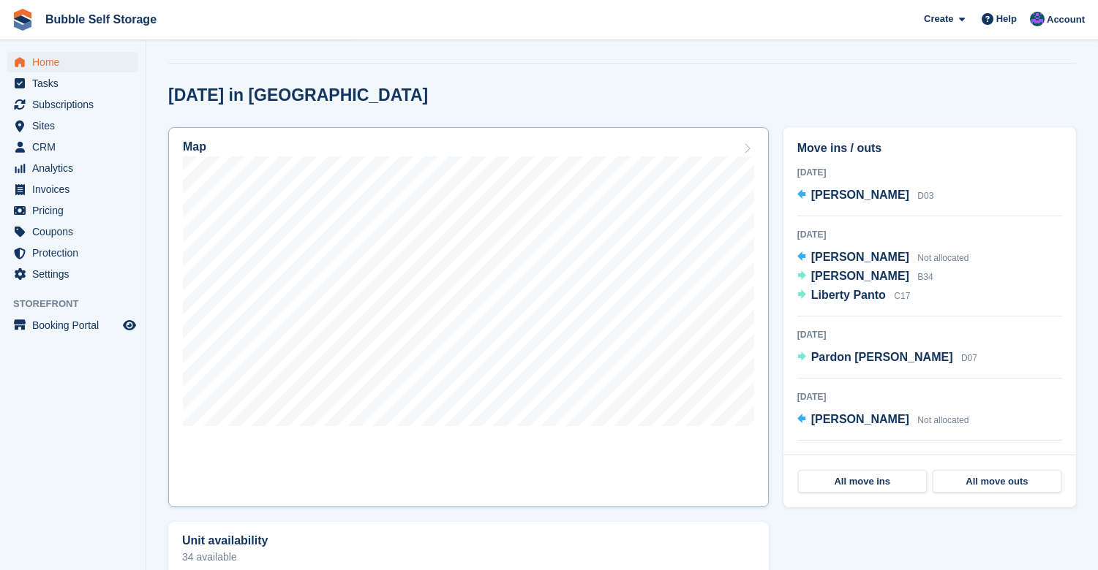
scroll to position [339, 0]
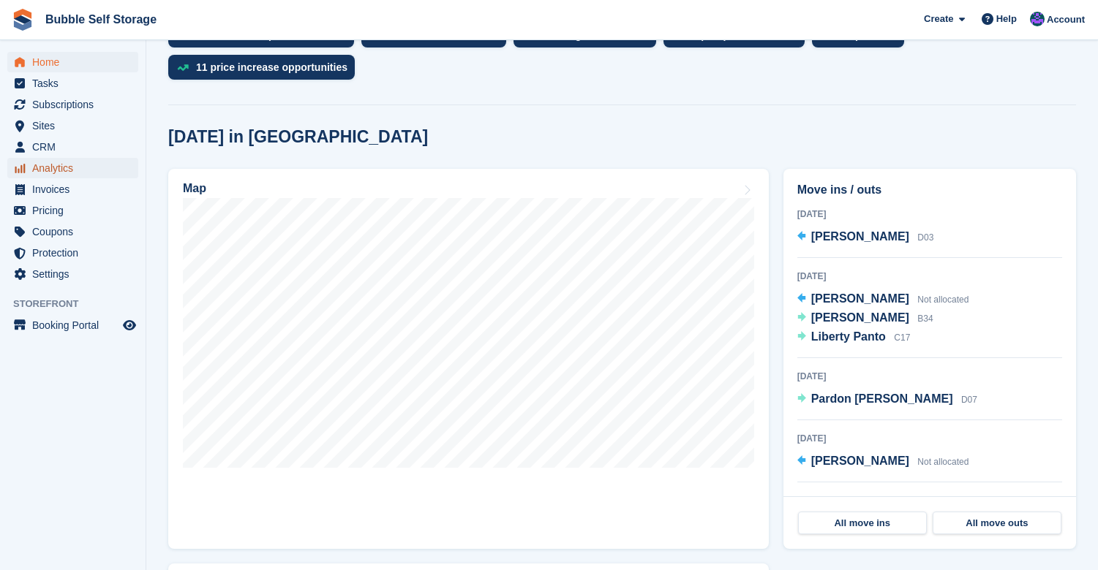
click at [57, 167] on span "Analytics" at bounding box center [76, 168] width 88 height 20
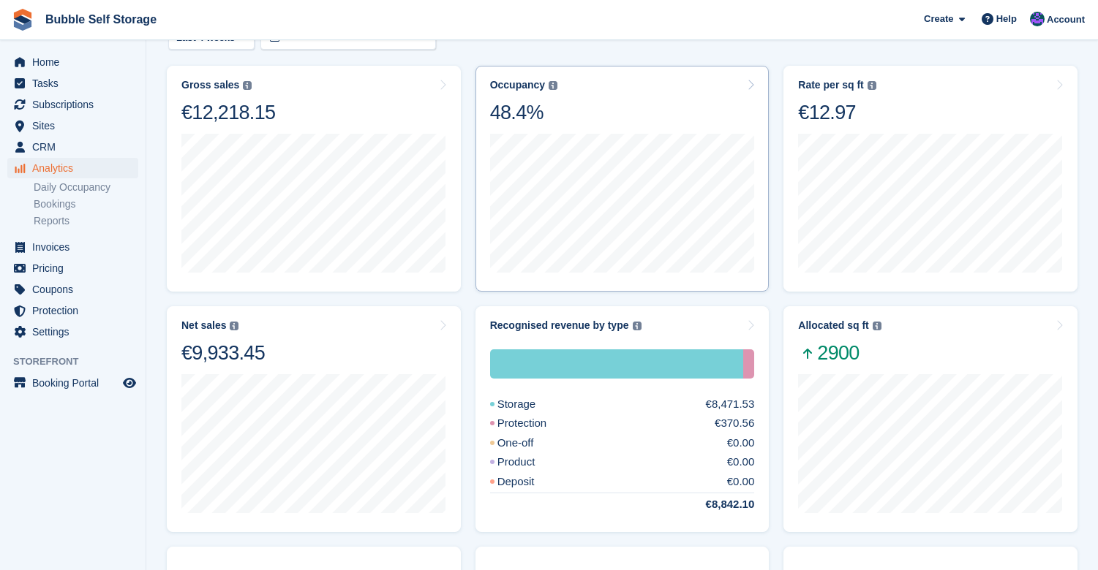
scroll to position [219, 0]
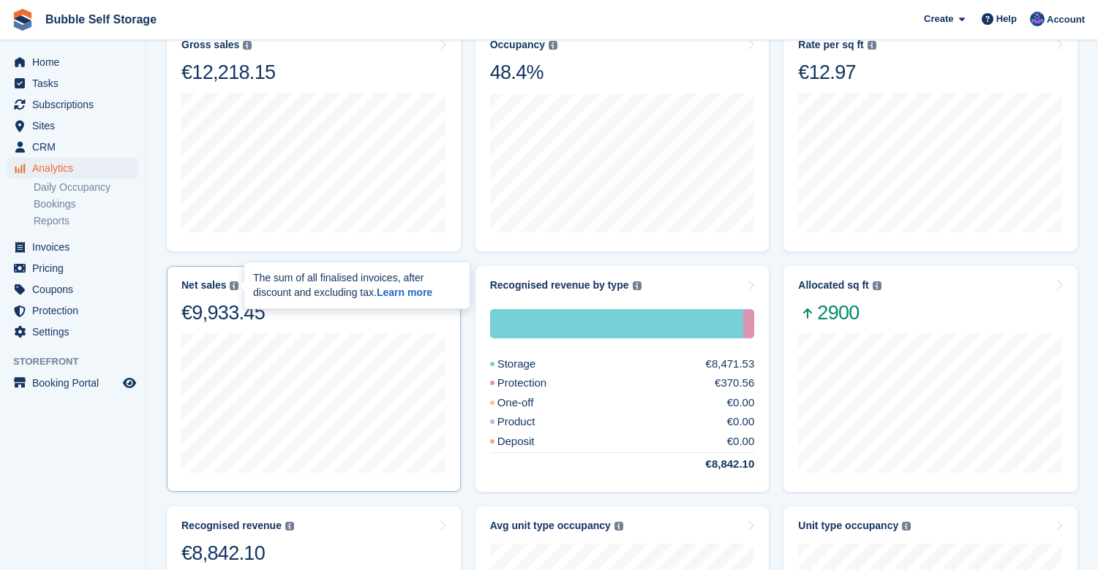
click at [230, 282] on img at bounding box center [234, 286] width 9 height 9
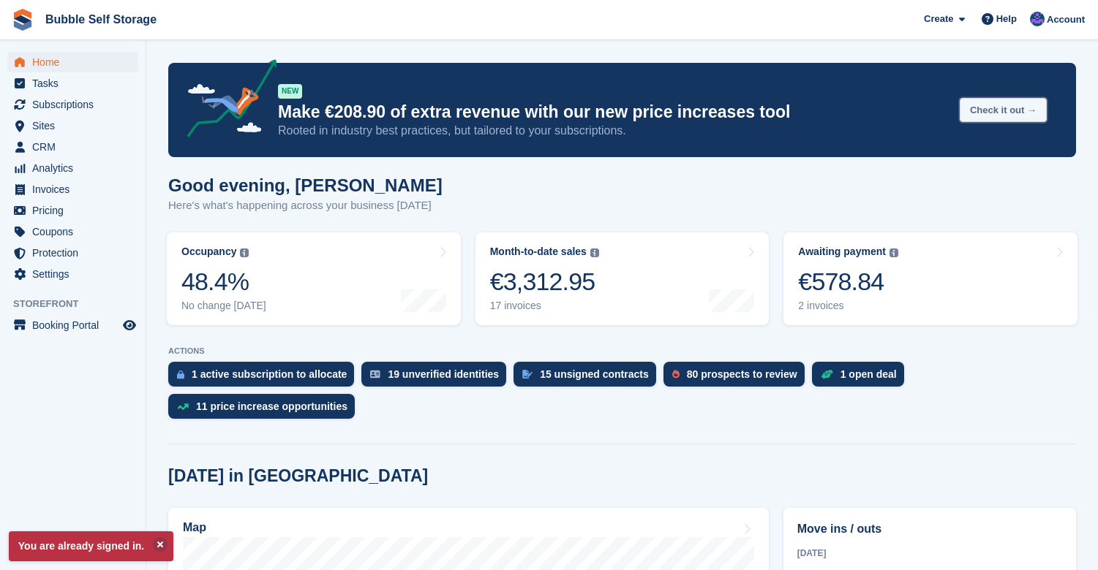
click at [978, 107] on button "Check it out →" at bounding box center [1002, 110] width 87 height 24
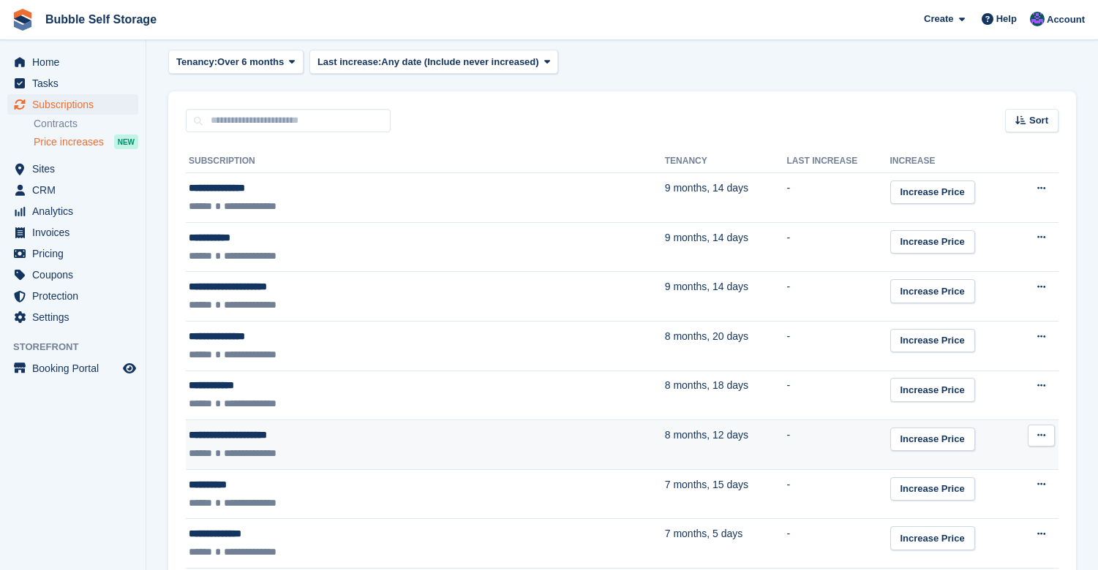
scroll to position [508, 0]
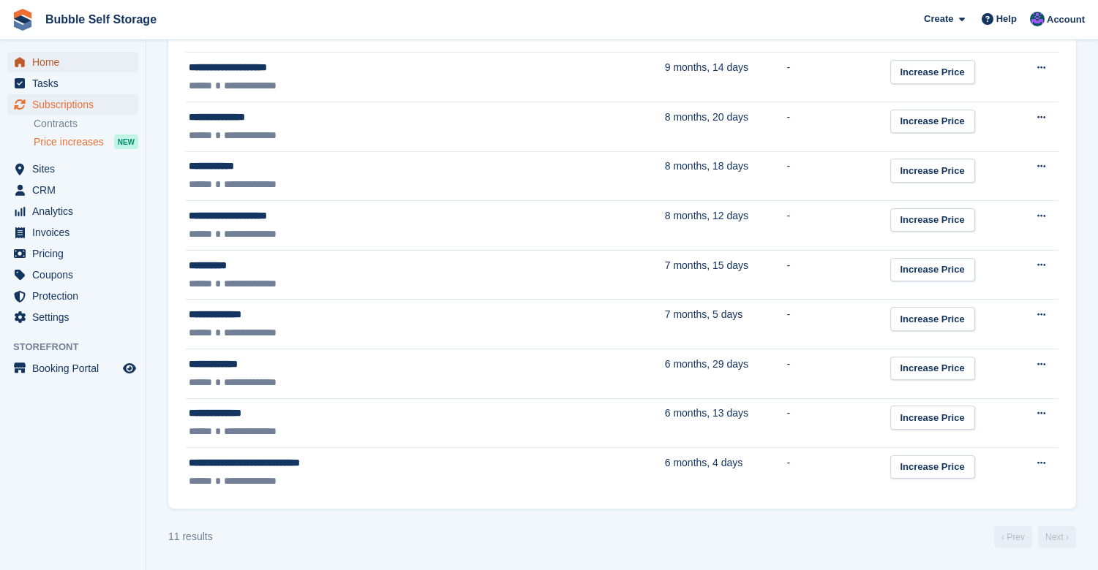
click at [53, 61] on span "Home" at bounding box center [76, 62] width 88 height 20
